Goal: Check status: Check status

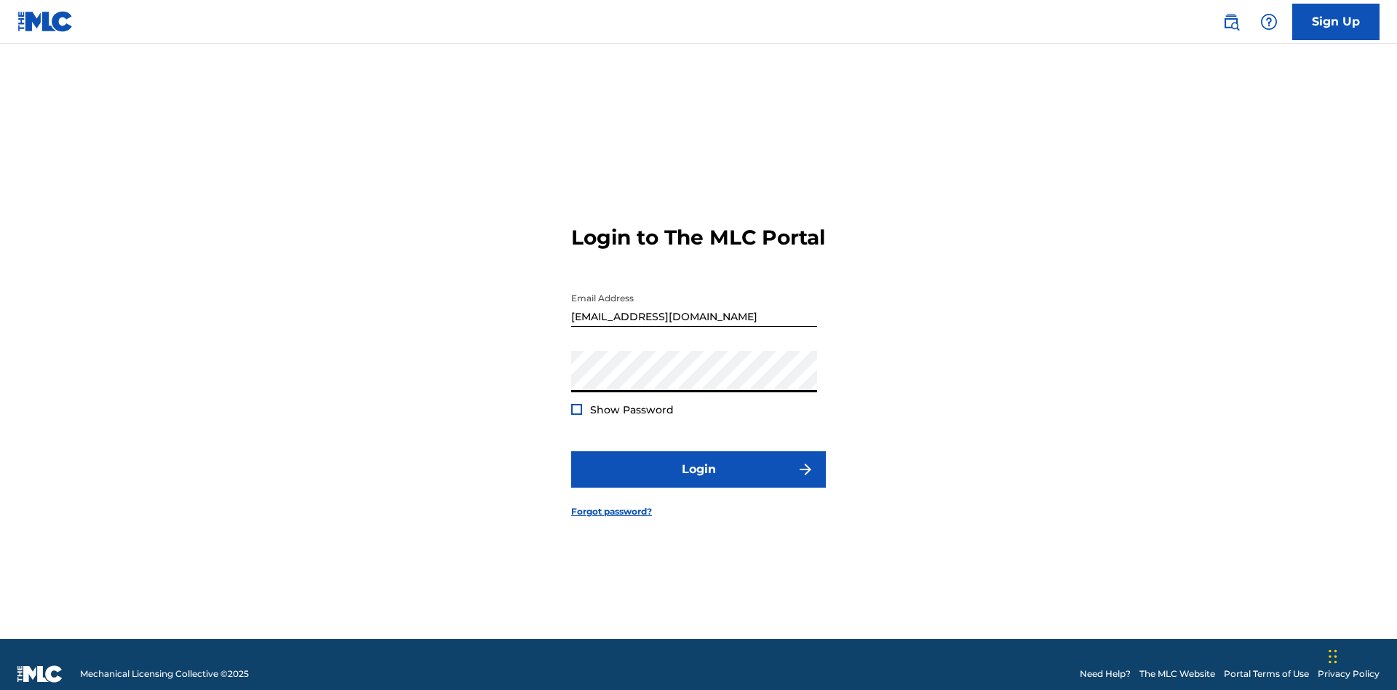
scroll to position [19, 0]
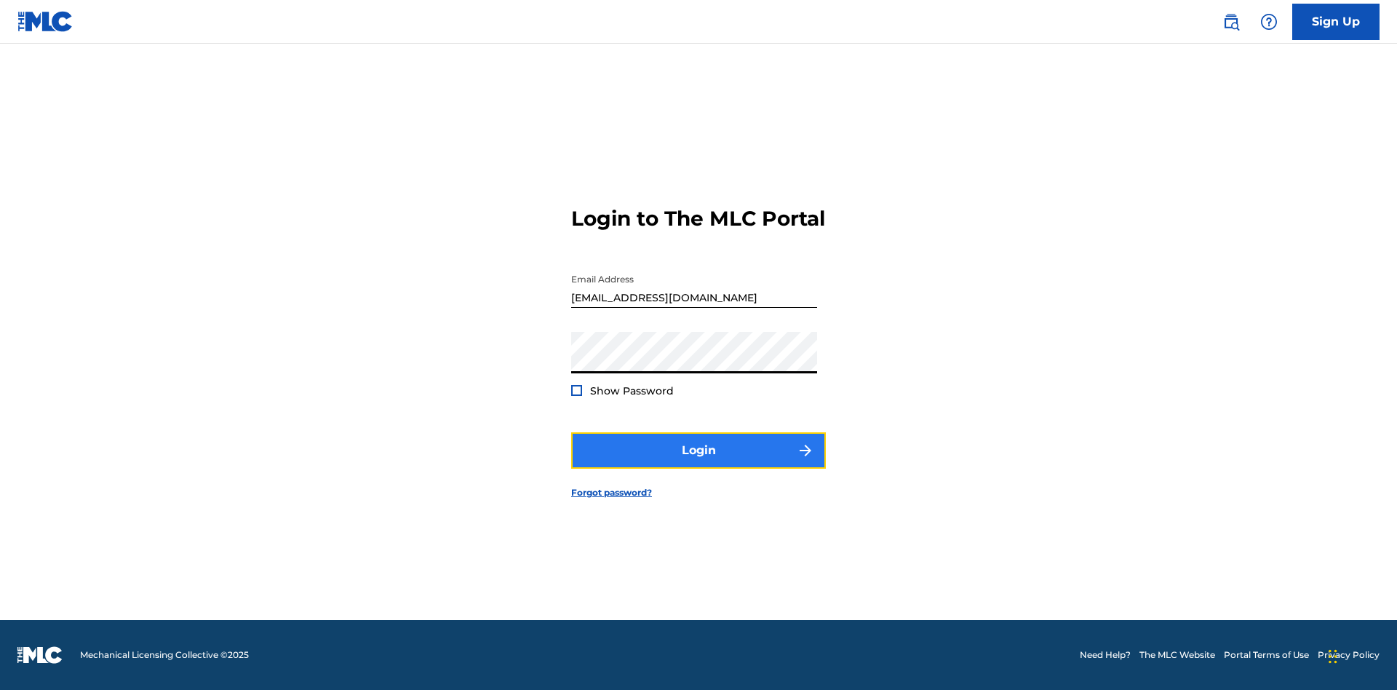
click at [698, 463] on button "Login" at bounding box center [698, 450] width 255 height 36
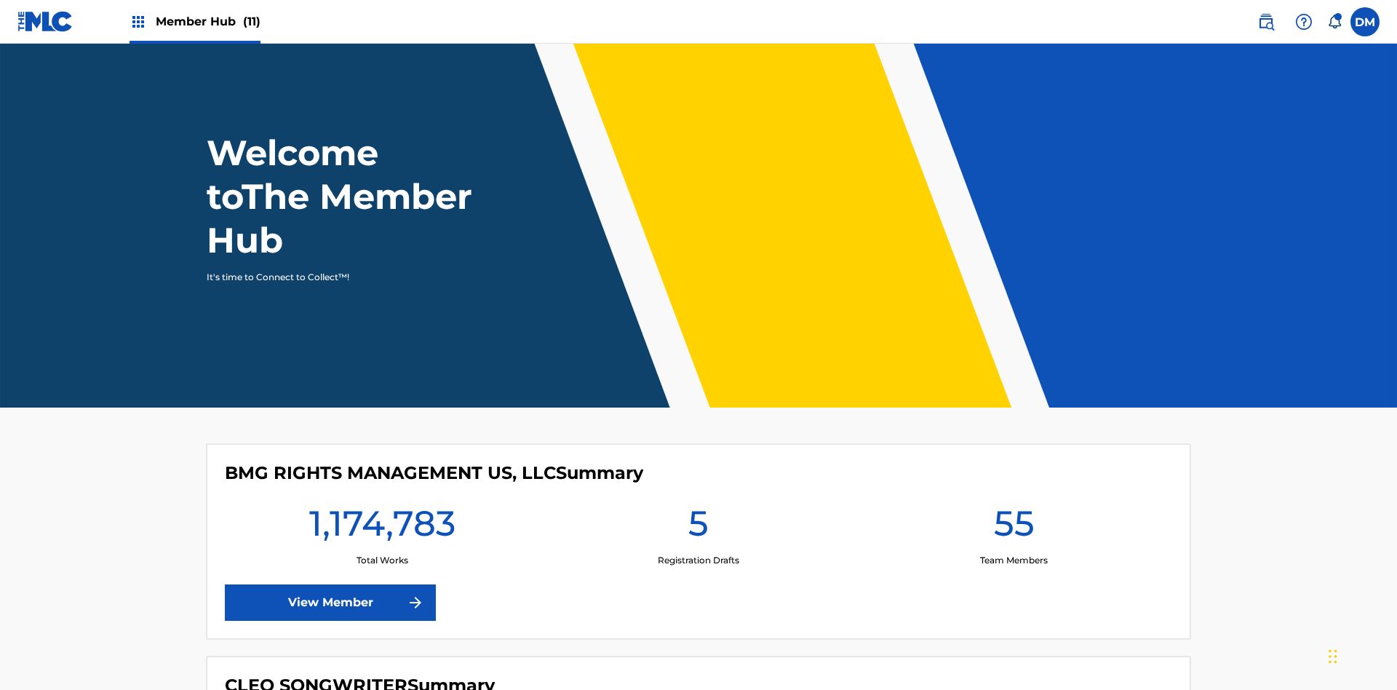
click at [207, 21] on span "Member Hub (11)" at bounding box center [208, 21] width 105 height 17
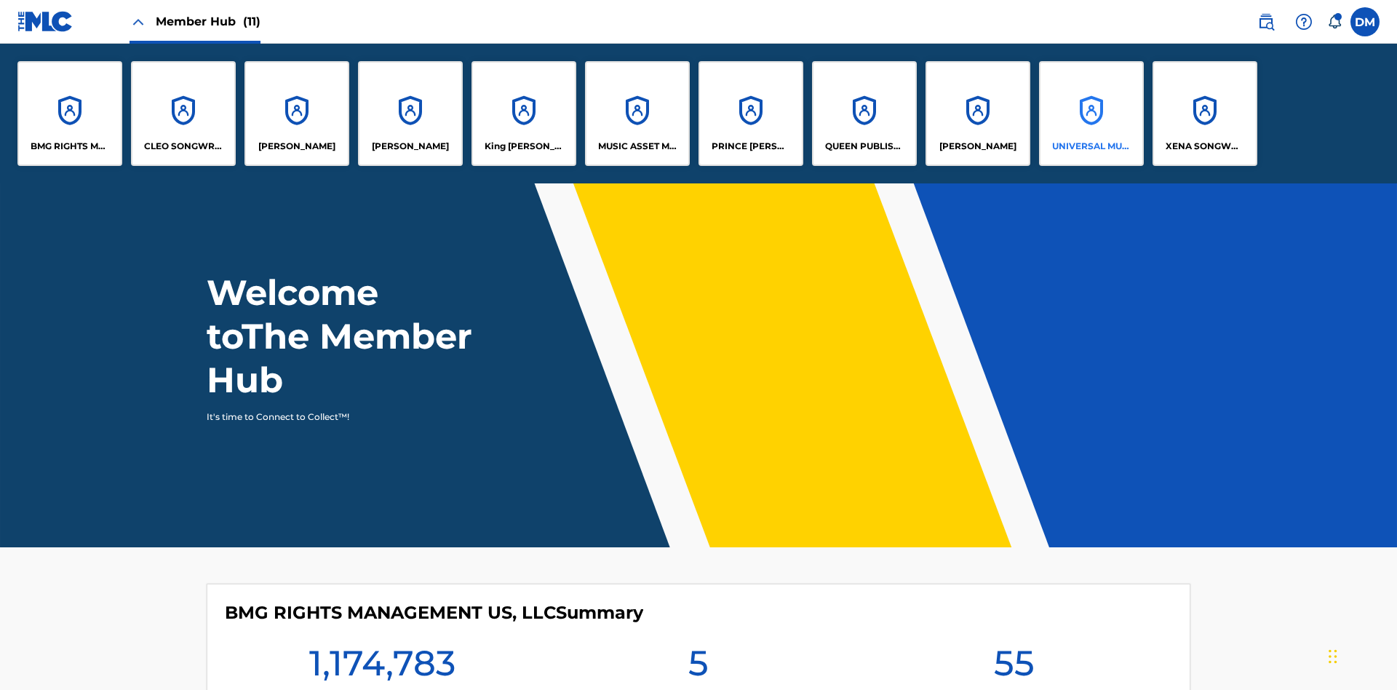
click at [1091, 146] on p "UNIVERSAL MUSIC PUB GROUP" at bounding box center [1091, 146] width 79 height 13
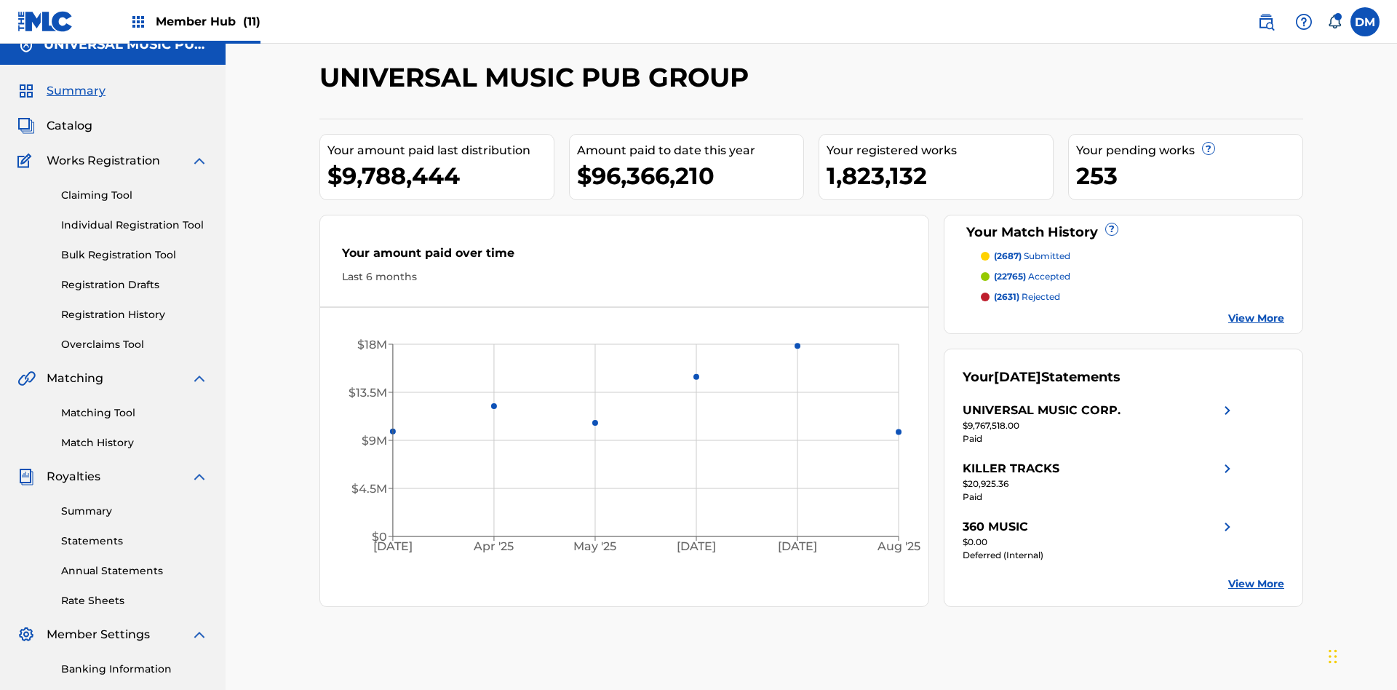
click at [75, 96] on span "Summary" at bounding box center [76, 90] width 59 height 17
click at [1007, 250] on span "(2687)" at bounding box center [1008, 255] width 28 height 11
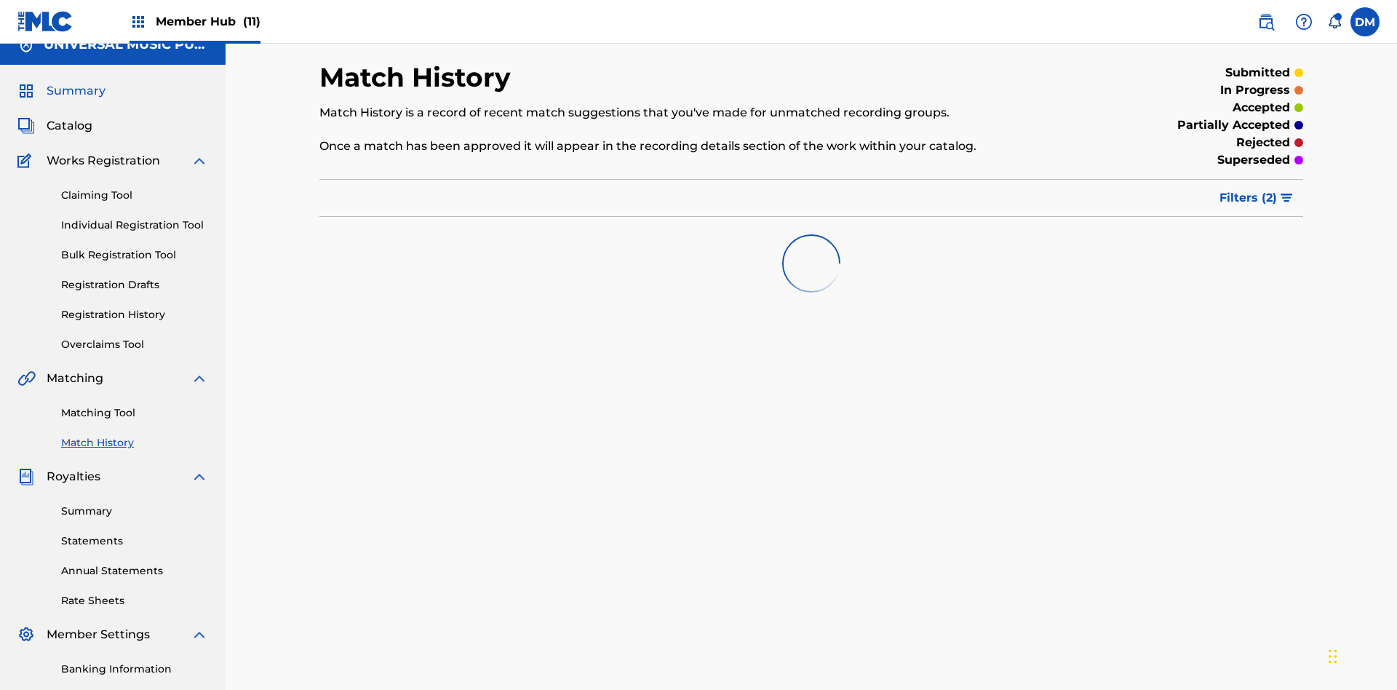
click at [1248, 189] on span "Filters ( 2 )" at bounding box center [1247, 197] width 57 height 17
click at [75, 96] on span "Summary" at bounding box center [76, 90] width 59 height 17
click at [1248, 189] on span "Filters ( 2 )" at bounding box center [1247, 197] width 57 height 17
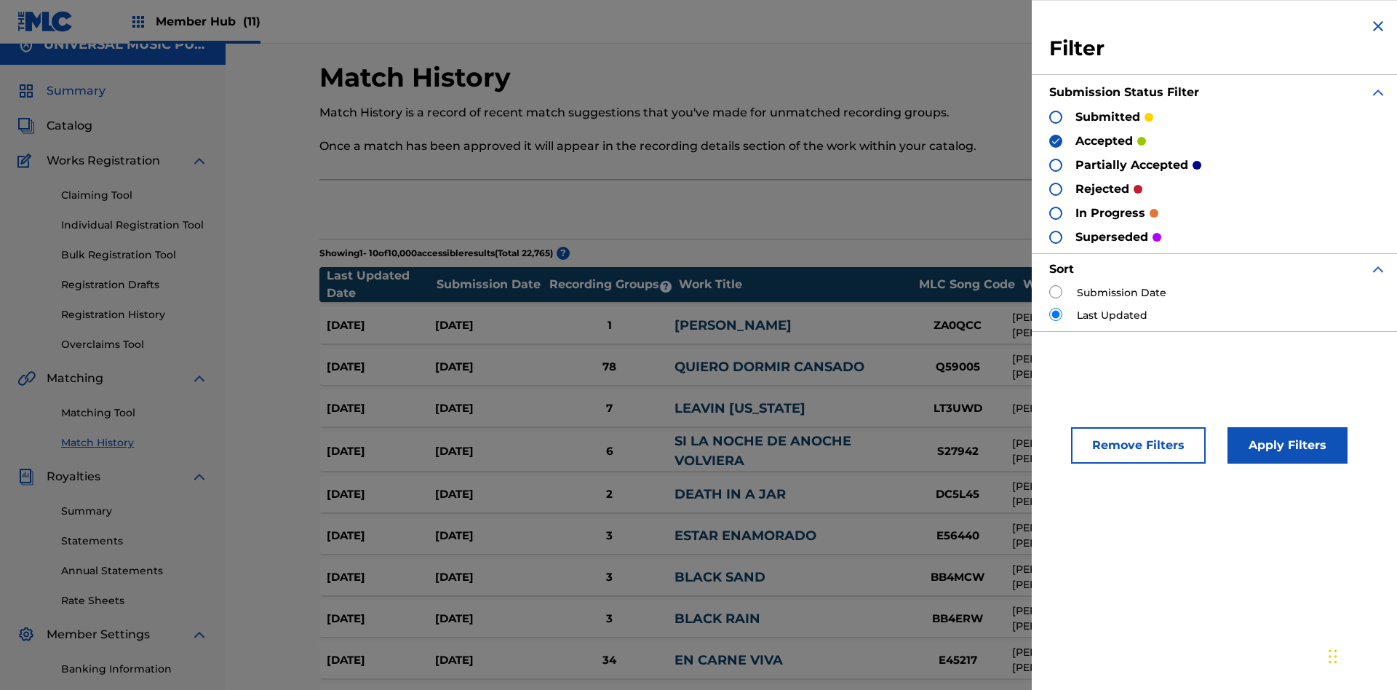
click at [75, 96] on span "Summary" at bounding box center [76, 90] width 59 height 17
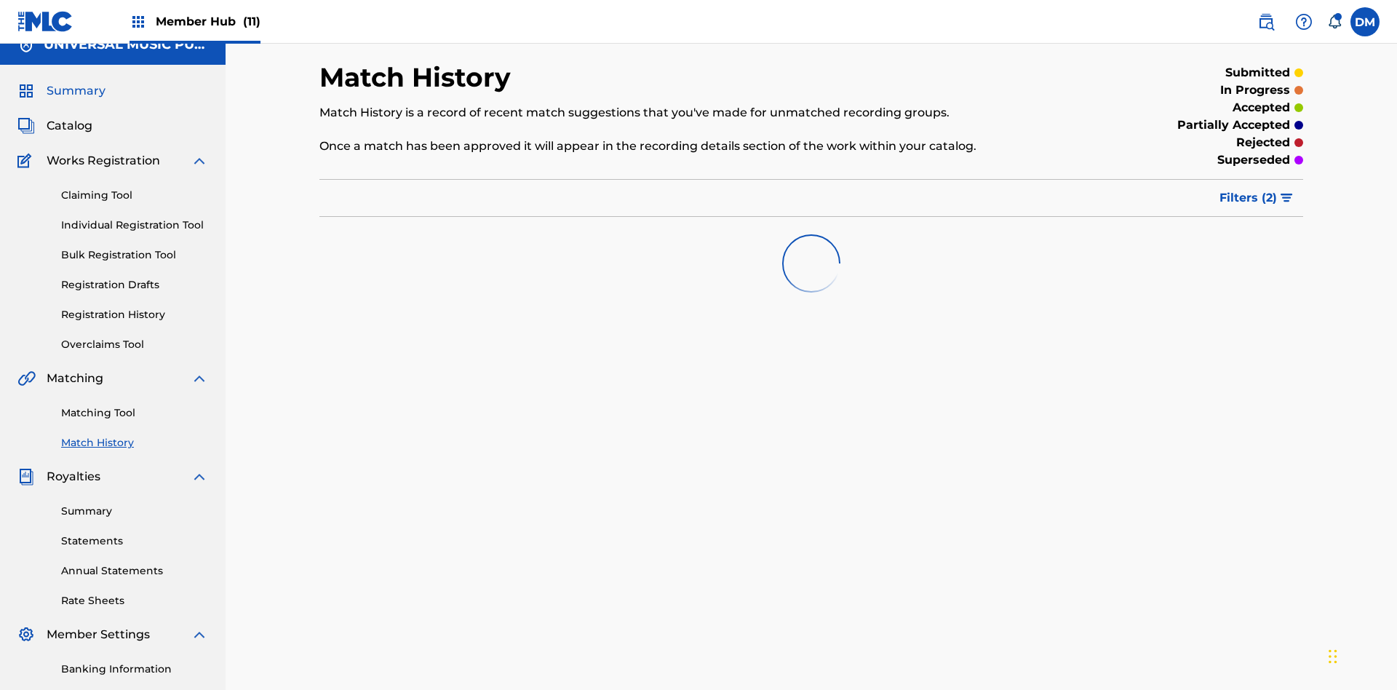
click at [1248, 189] on span "Filters ( 2 )" at bounding box center [1247, 197] width 57 height 17
click at [0, 0] on img at bounding box center [0, 0] width 0 height 0
click at [75, 96] on span "Summary" at bounding box center [76, 90] width 59 height 17
